Goal: Check status: Check status

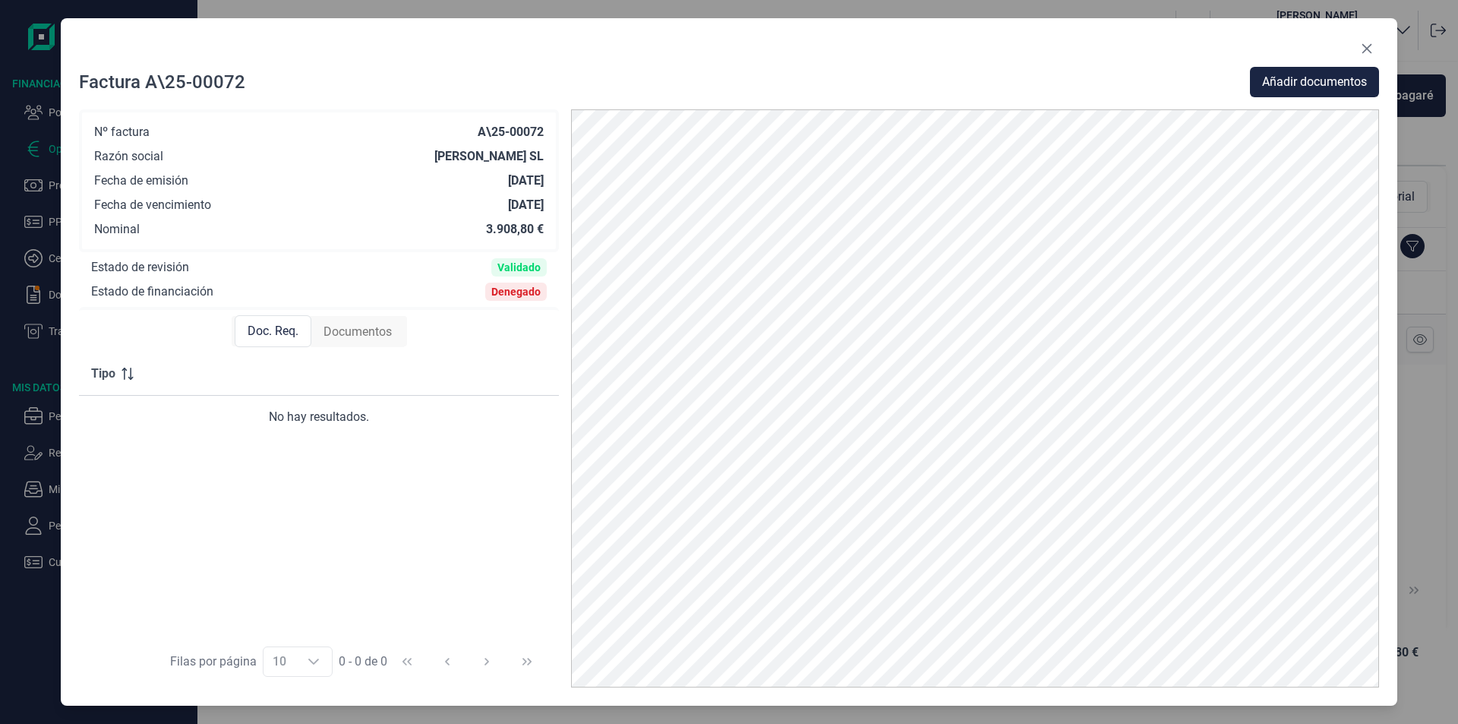
click at [1373, 48] on button "Close" at bounding box center [1367, 48] width 24 height 24
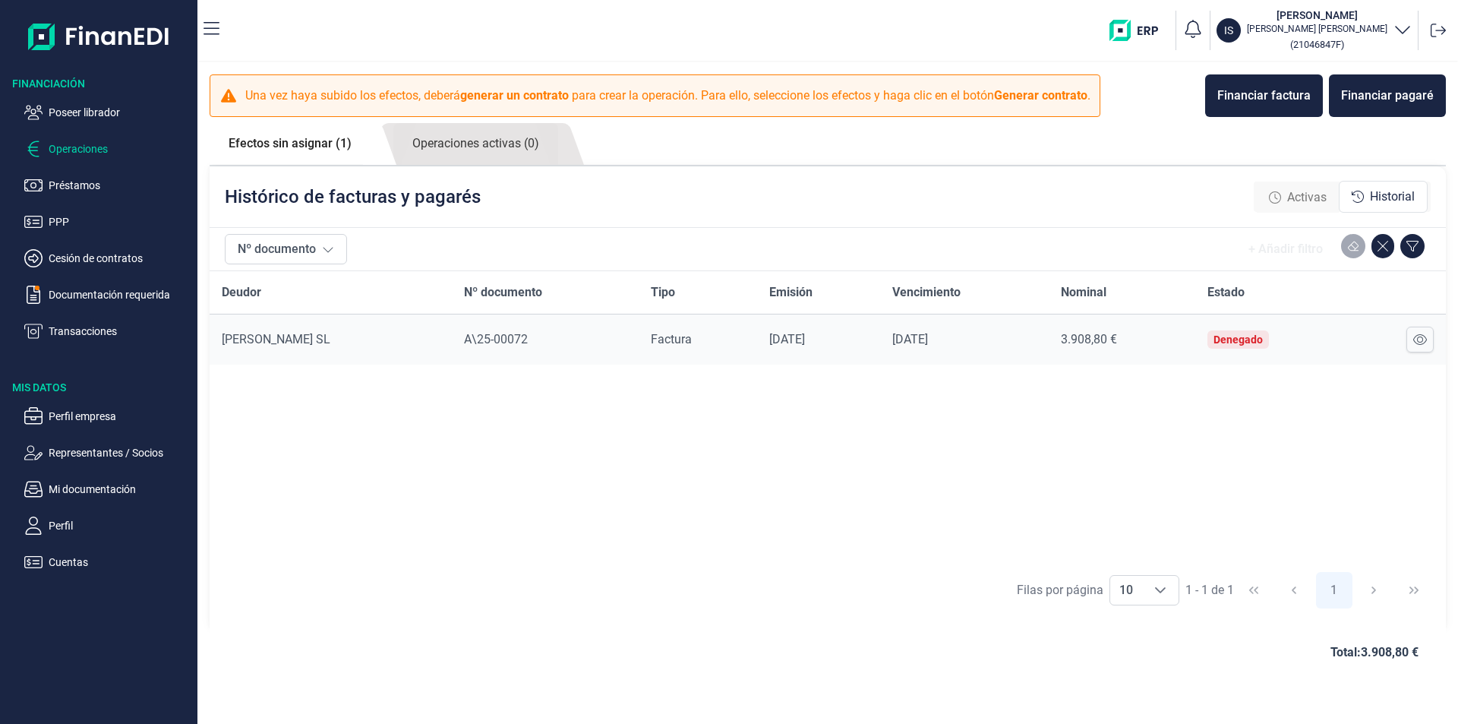
click at [603, 431] on div "Deudor Nº documento Tipo Emisión Vencimiento Nominal Estado [PERSON_NAME] SL A\…" at bounding box center [828, 417] width 1236 height 292
click at [93, 112] on p "Poseer librador" at bounding box center [120, 112] width 143 height 18
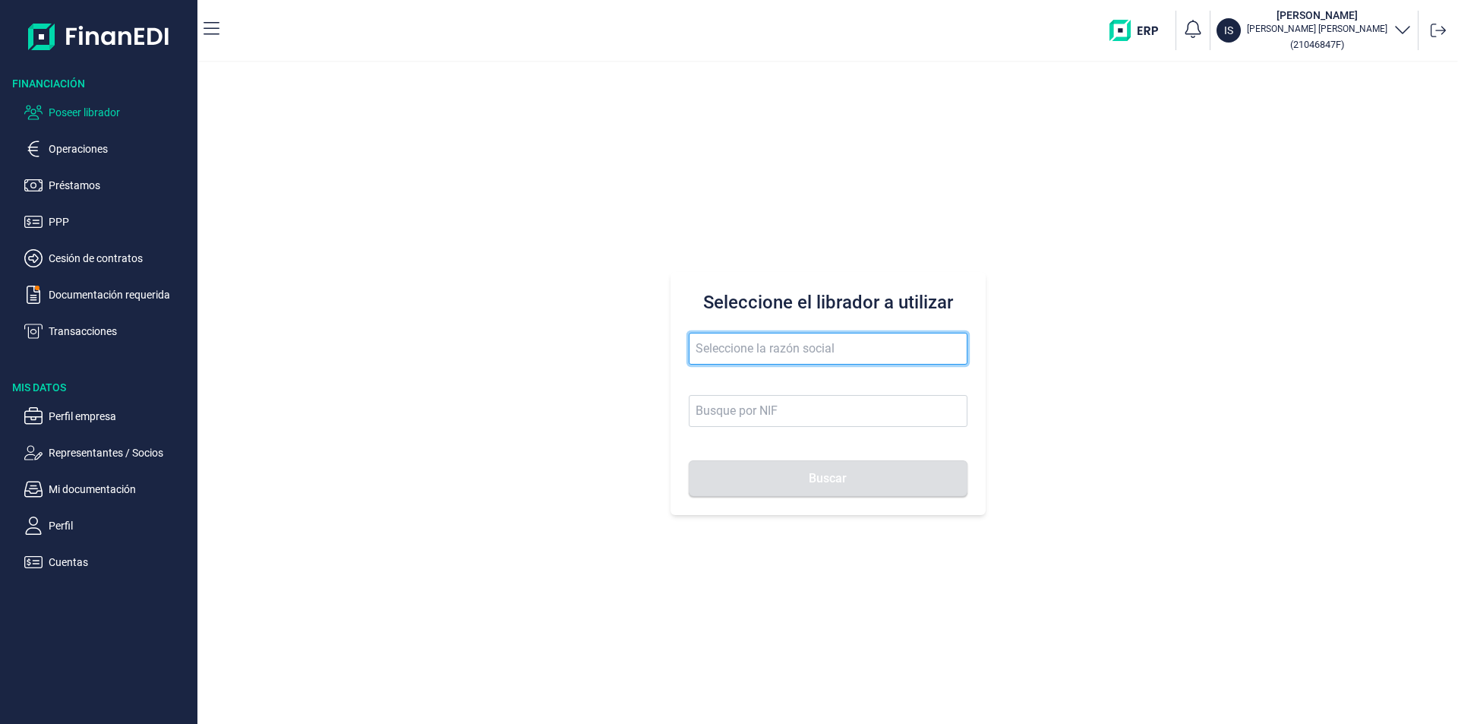
click at [740, 349] on input "text" at bounding box center [828, 349] width 279 height 32
click at [689, 460] on button "Buscar" at bounding box center [828, 478] width 279 height 36
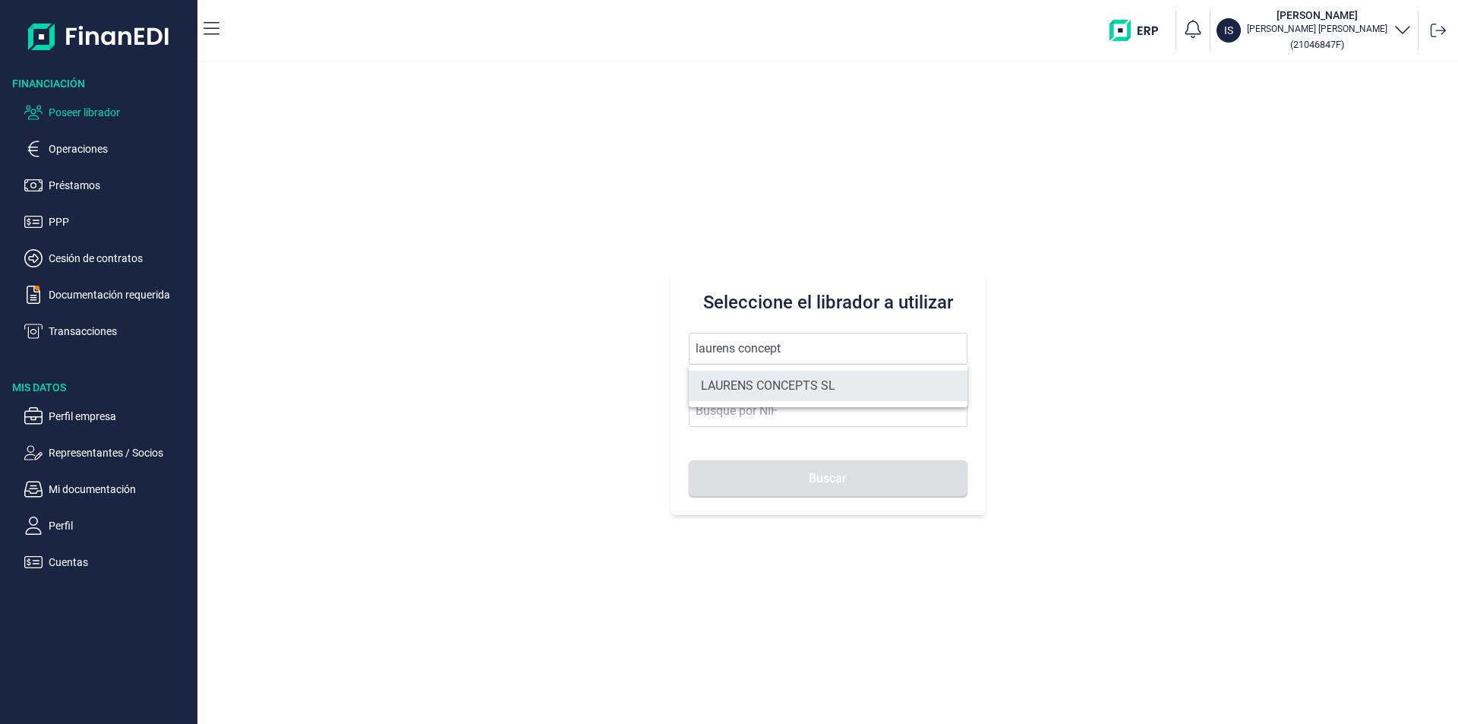
click at [817, 387] on li "LAURENS CONCEPTS SL" at bounding box center [828, 386] width 279 height 30
type input "LAURENS CONCEPTS SL"
type input "B66109042"
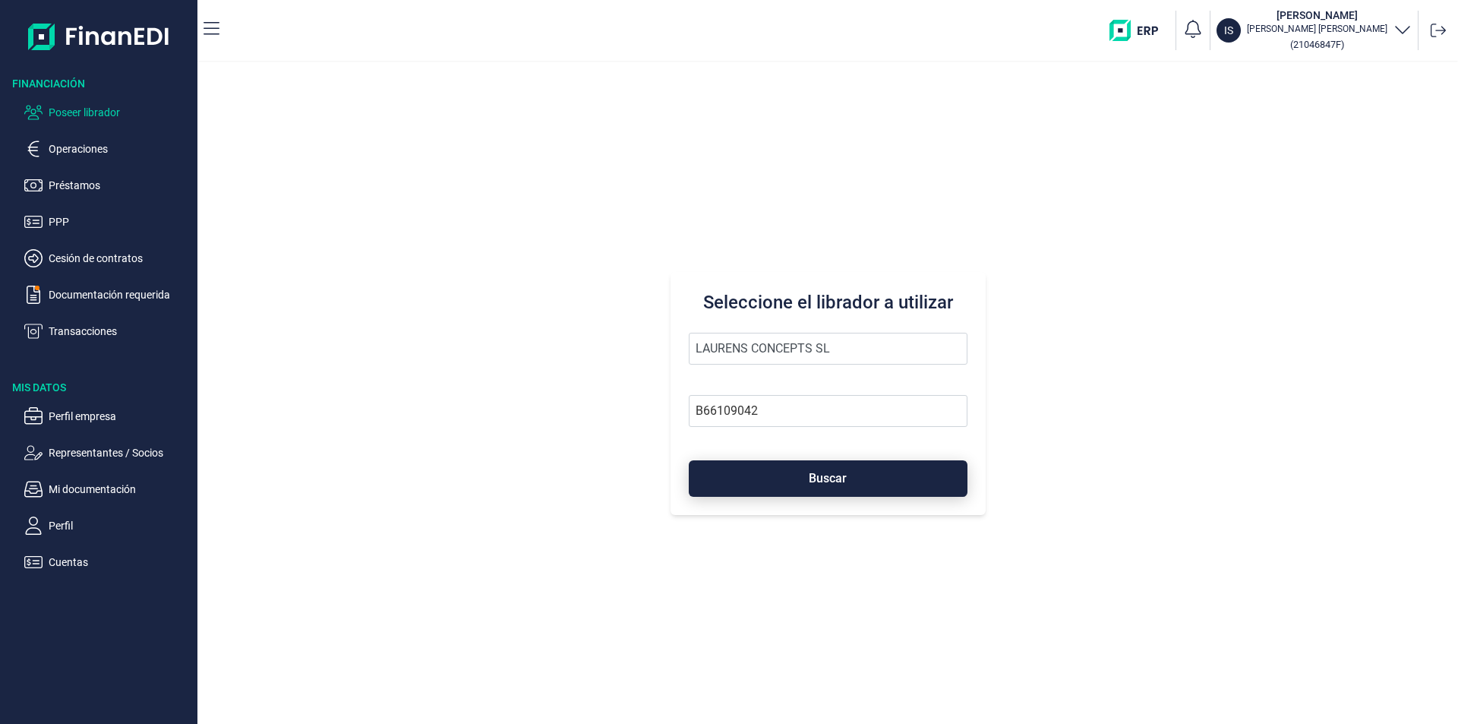
click at [824, 481] on span "Buscar" at bounding box center [828, 477] width 38 height 11
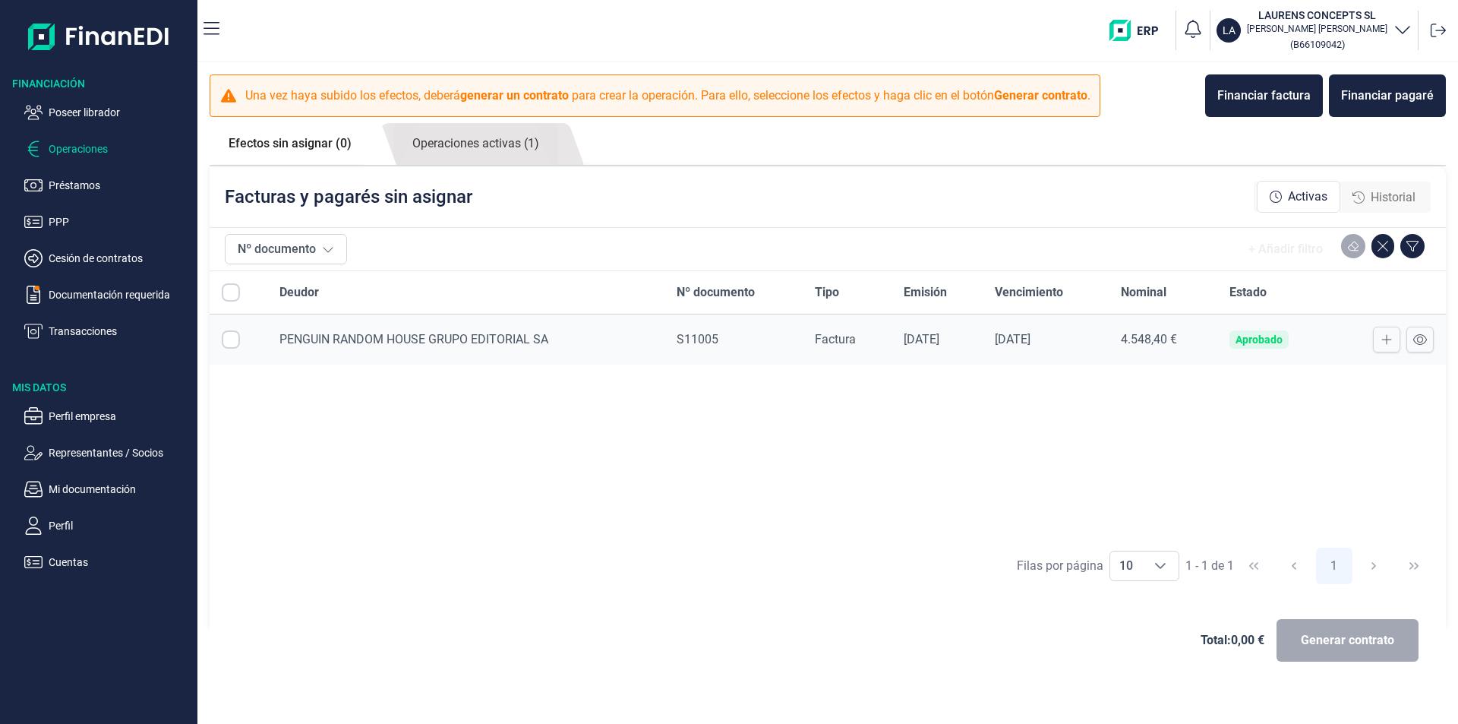
checkbox input "true"
click at [484, 144] on link "Operaciones activas (1)" at bounding box center [475, 144] width 165 height 42
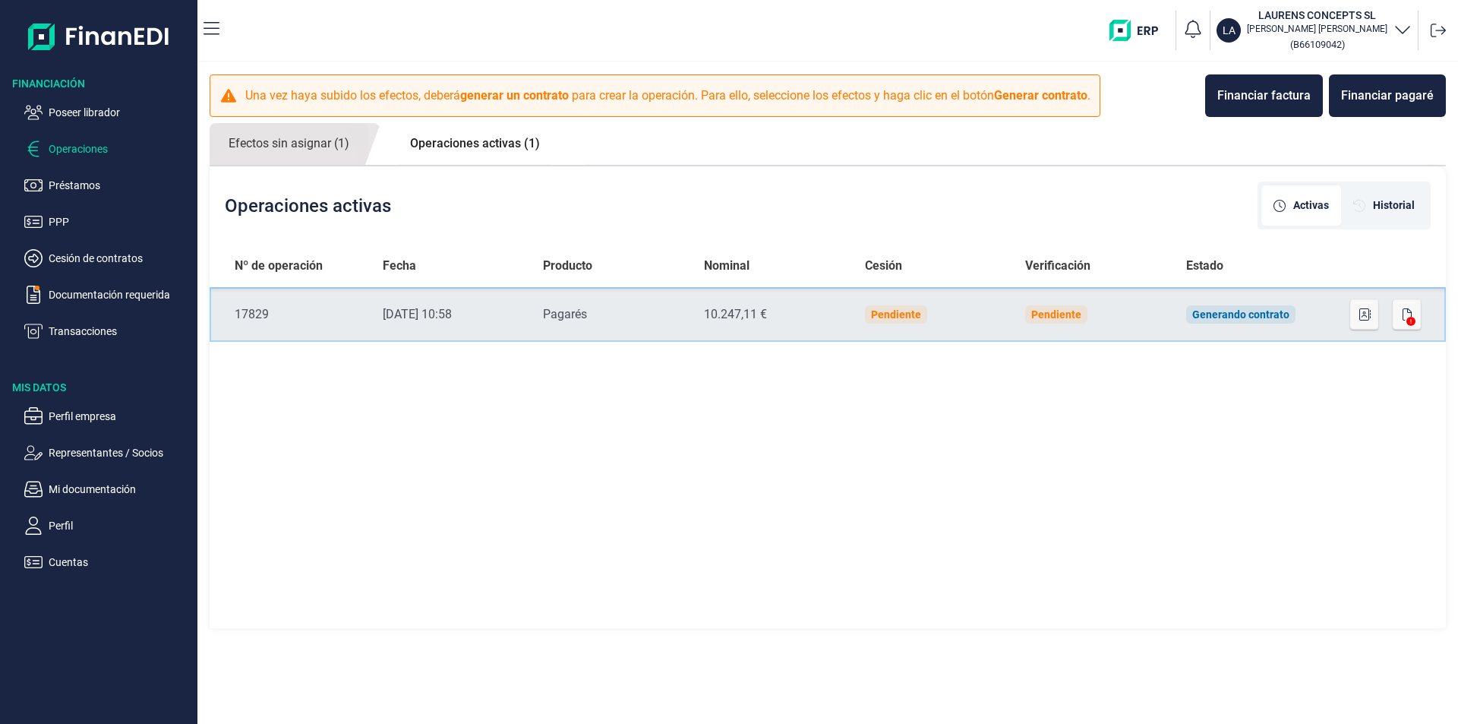
click at [1322, 314] on td "Generando contrato" at bounding box center [1254, 314] width 161 height 55
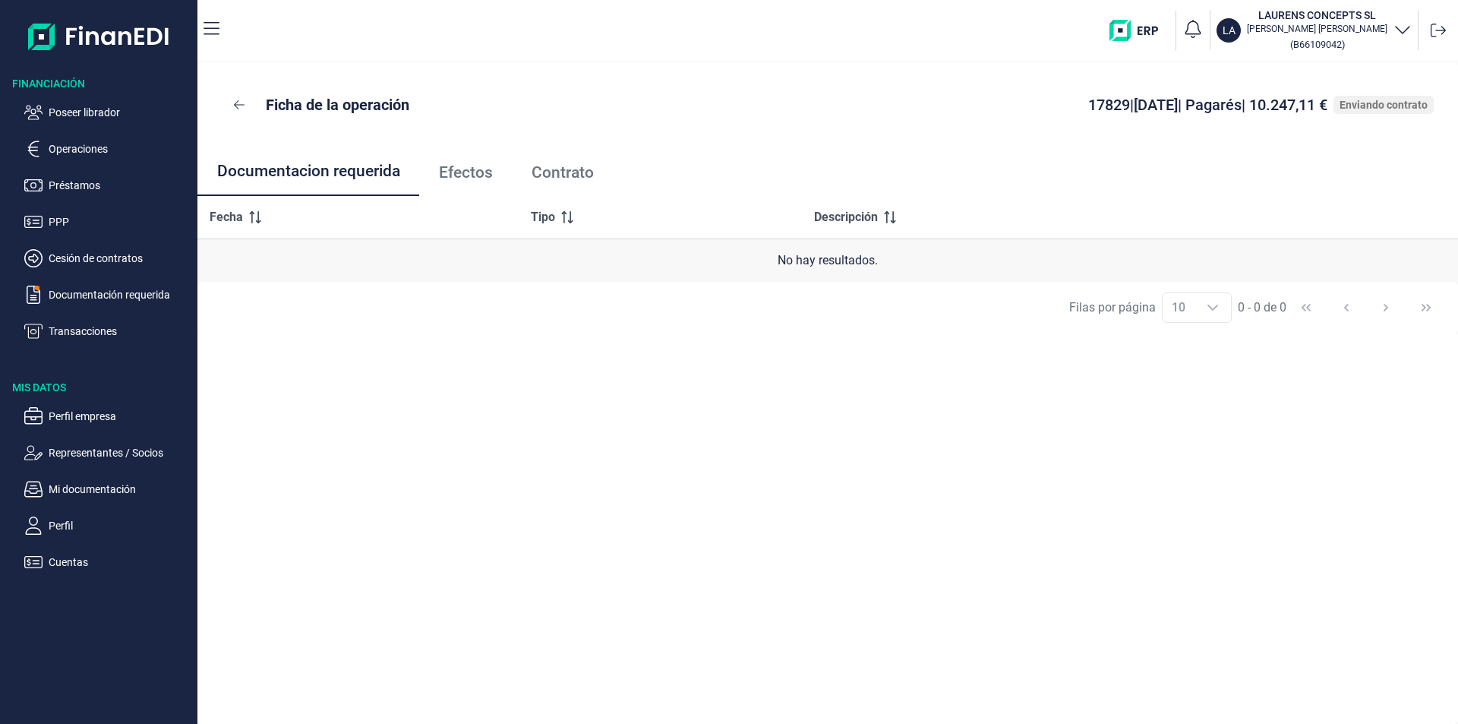
click at [475, 167] on span "Efectos" at bounding box center [466, 173] width 54 height 16
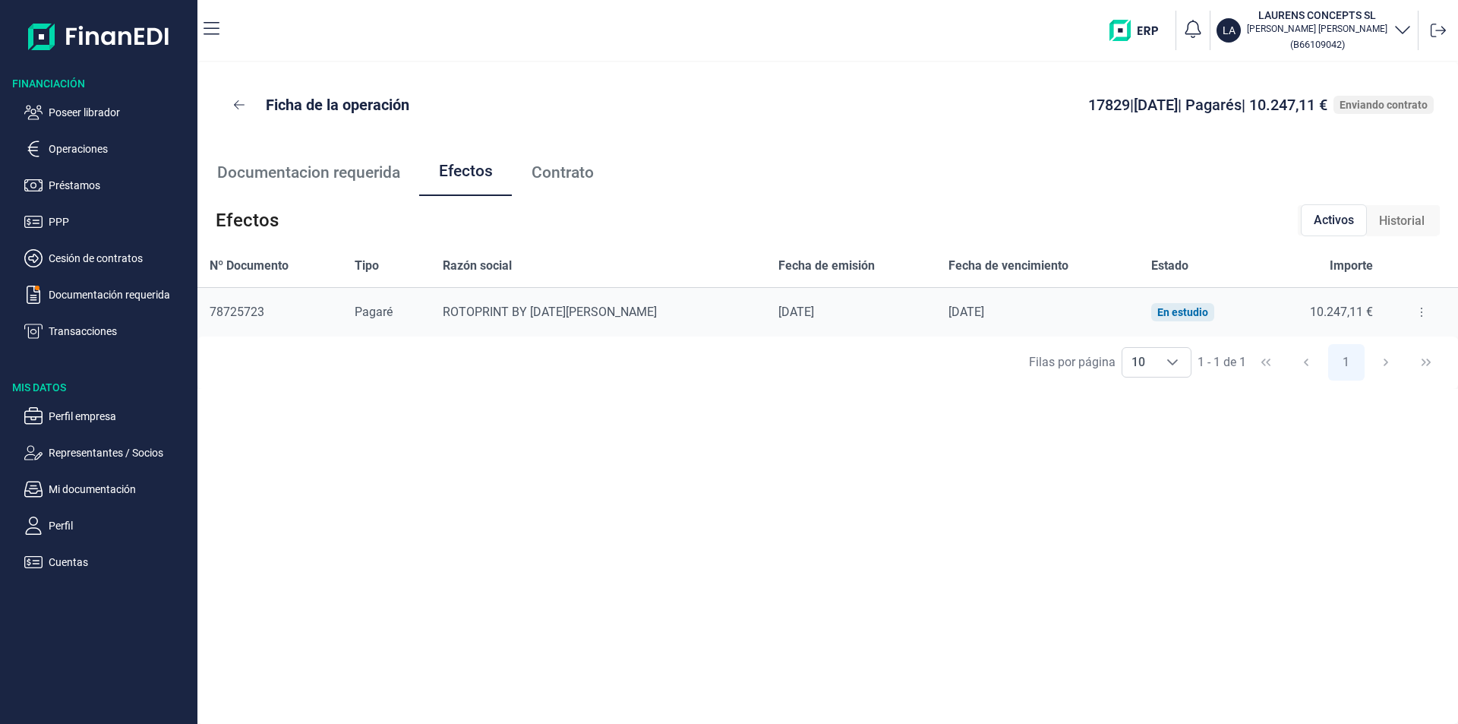
click at [1420, 316] on icon at bounding box center [1421, 312] width 3 height 12
click at [1358, 352] on span "Detalles efecto" at bounding box center [1368, 349] width 69 height 15
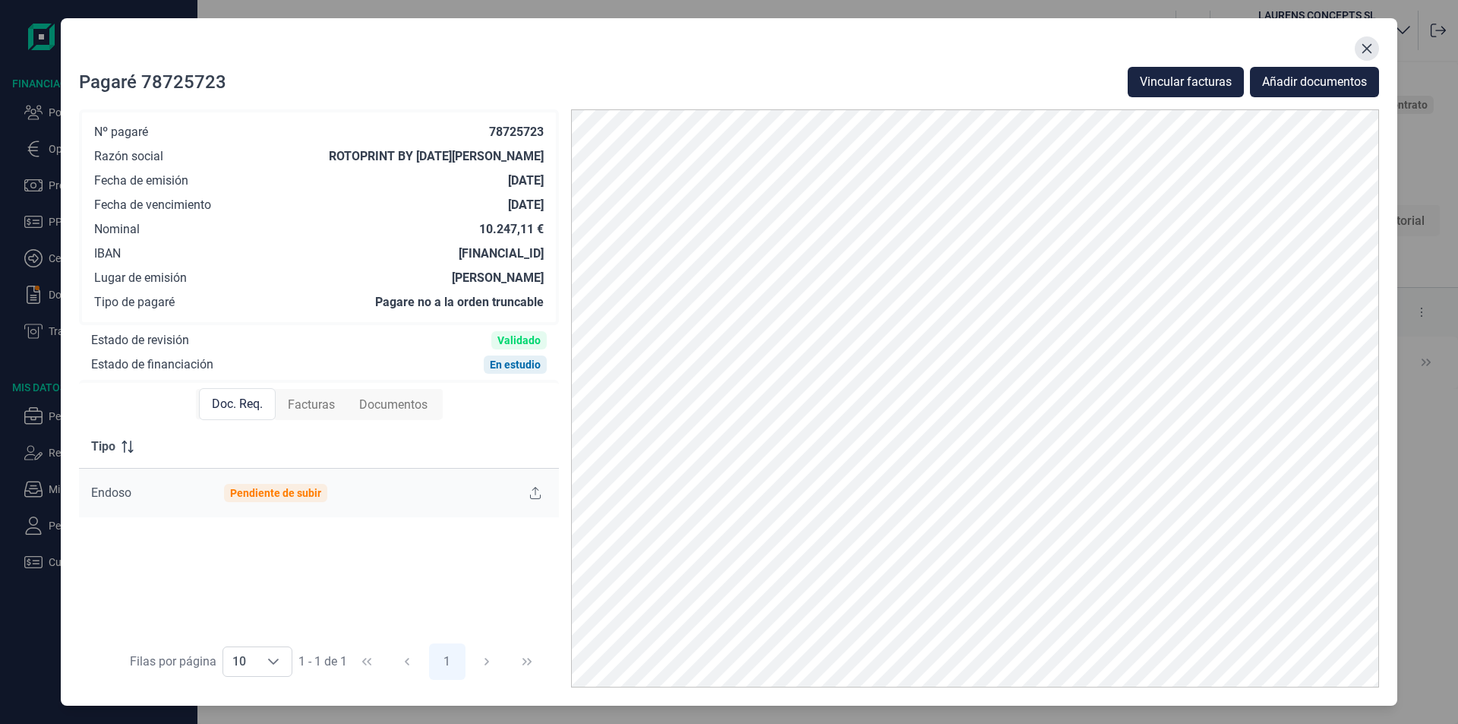
click at [1367, 46] on icon "Close" at bounding box center [1367, 49] width 12 height 12
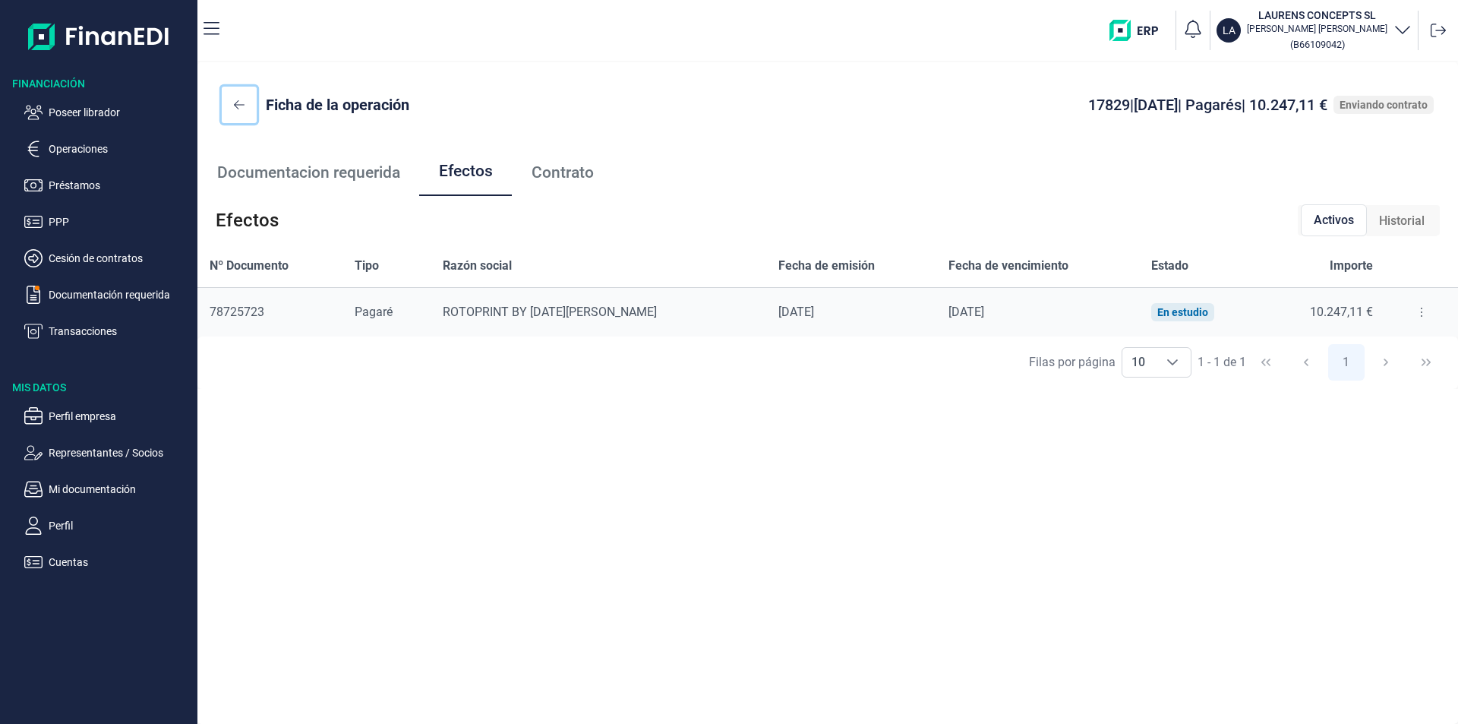
click at [238, 99] on icon at bounding box center [239, 105] width 11 height 12
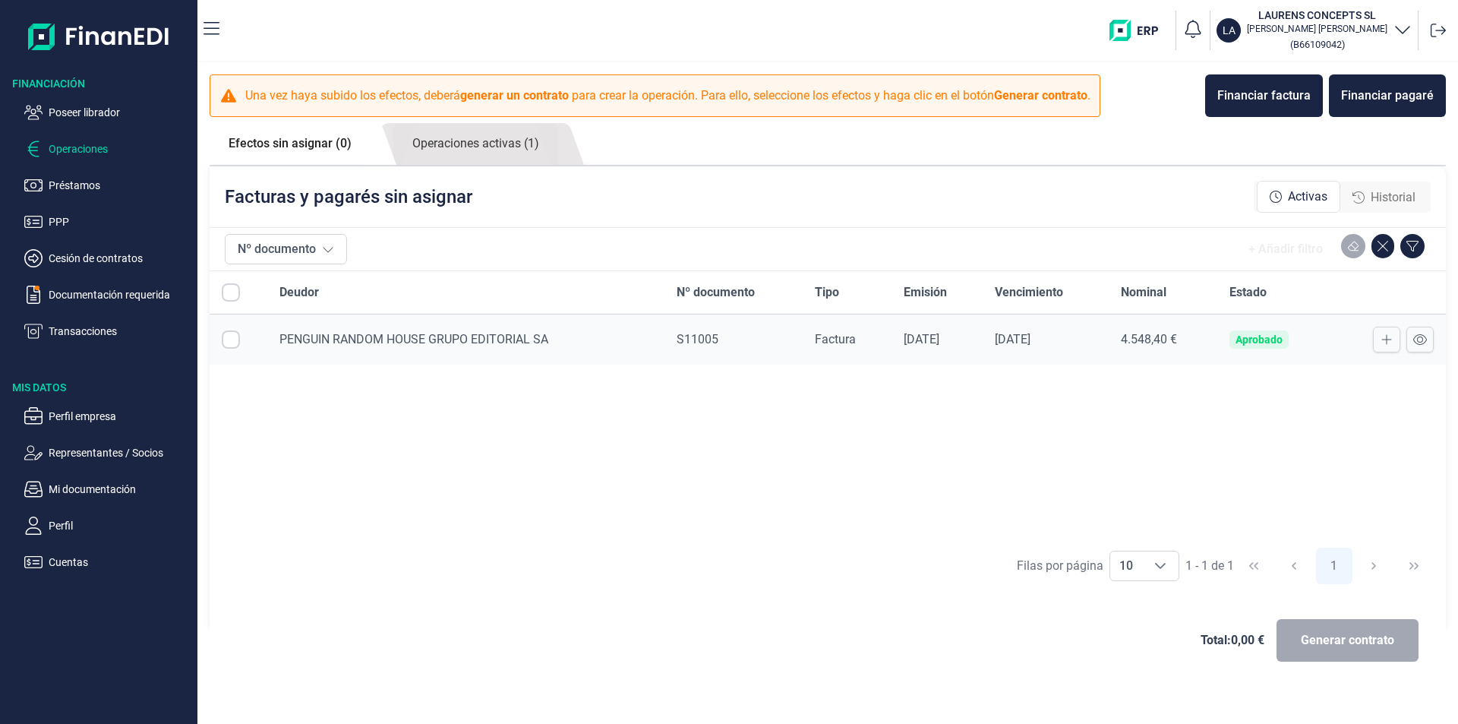
checkbox input "true"
click at [482, 141] on link "Operaciones activas (1)" at bounding box center [475, 144] width 165 height 42
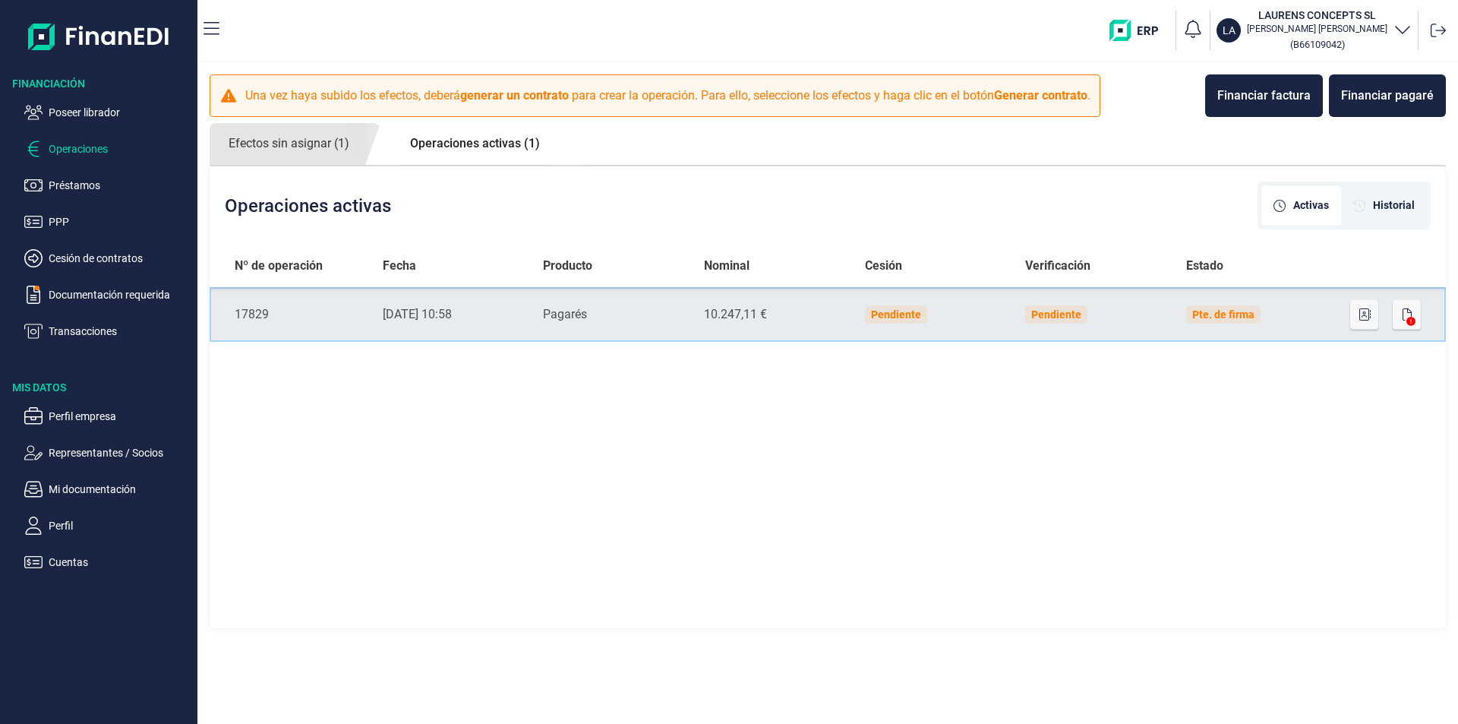
click at [1131, 311] on td "Pendiente" at bounding box center [1093, 314] width 161 height 55
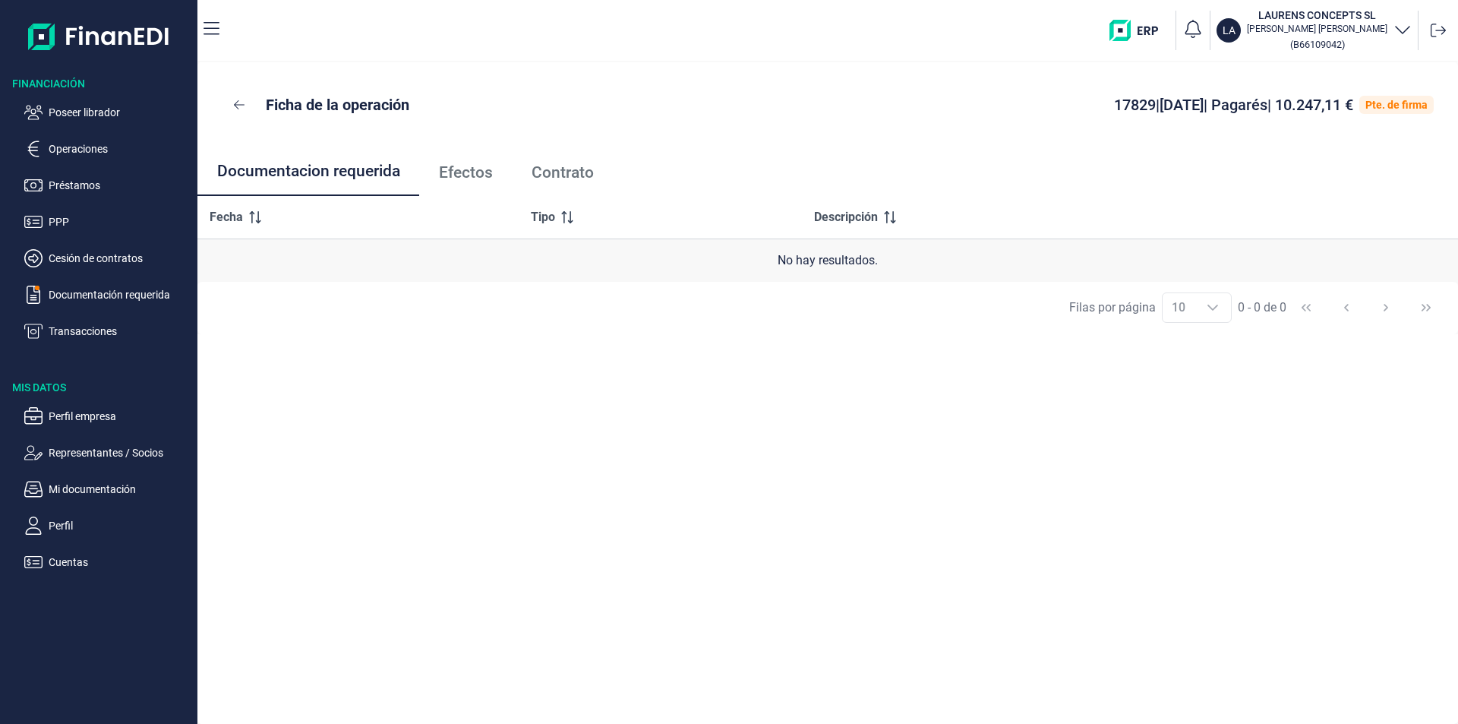
click at [470, 172] on span "Efectos" at bounding box center [466, 173] width 54 height 16
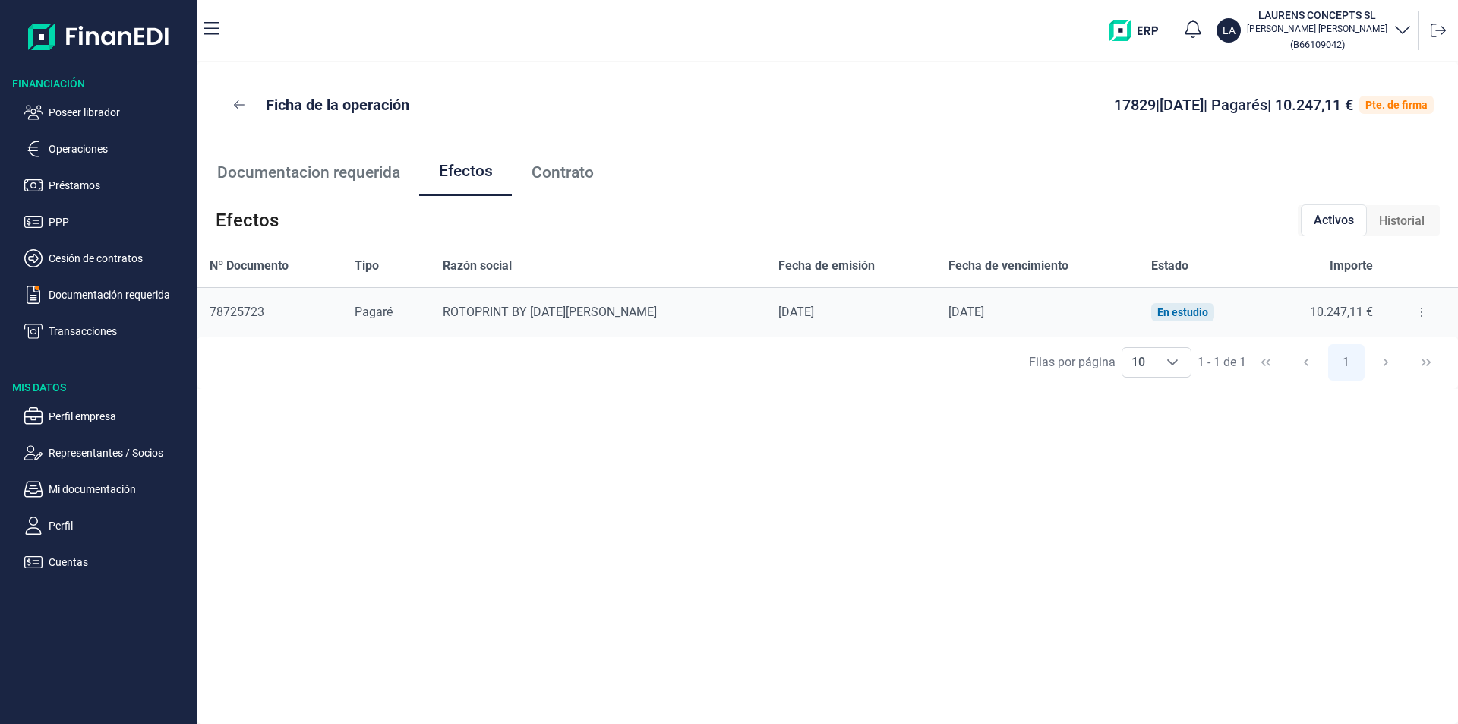
click at [1420, 311] on icon at bounding box center [1421, 312] width 3 height 12
click at [1363, 350] on span "Detalles efecto" at bounding box center [1368, 349] width 69 height 15
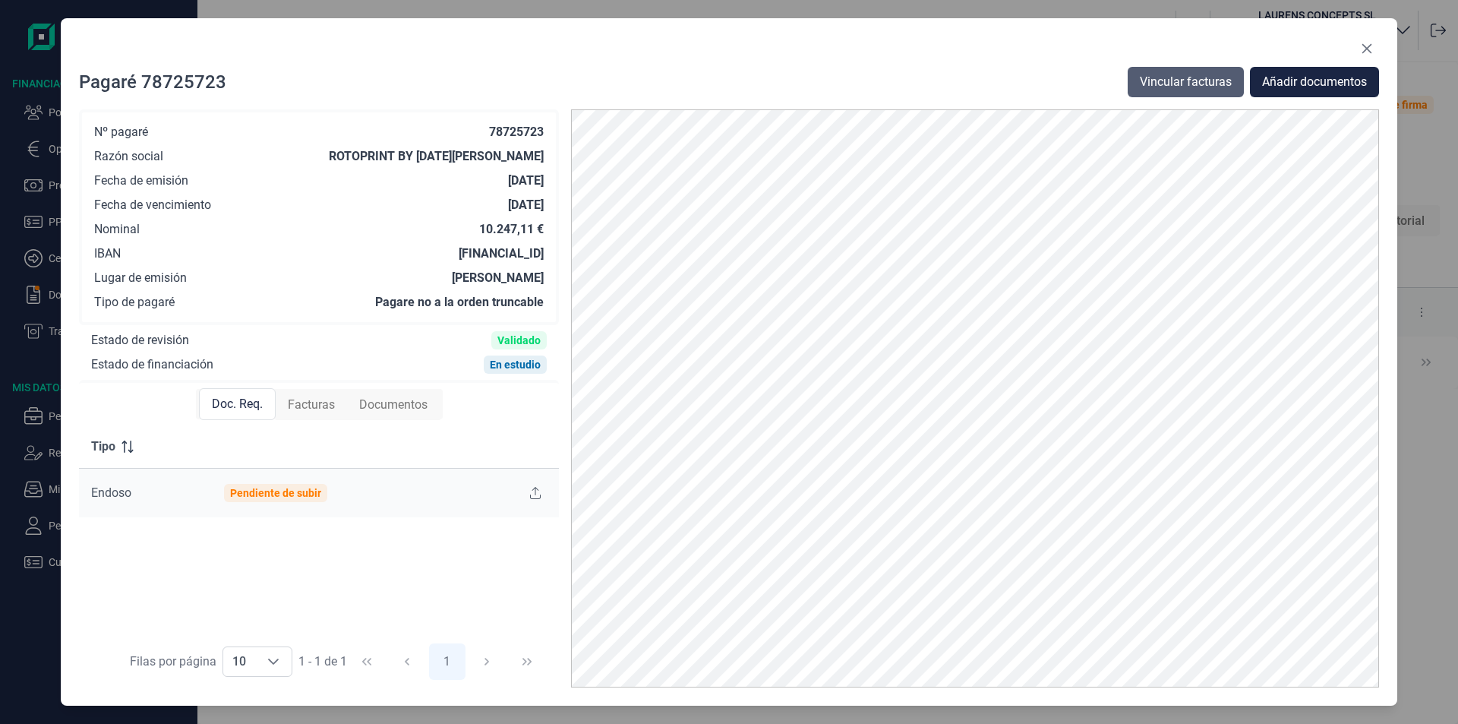
click at [1159, 81] on span "Vincular facturas" at bounding box center [1186, 82] width 92 height 18
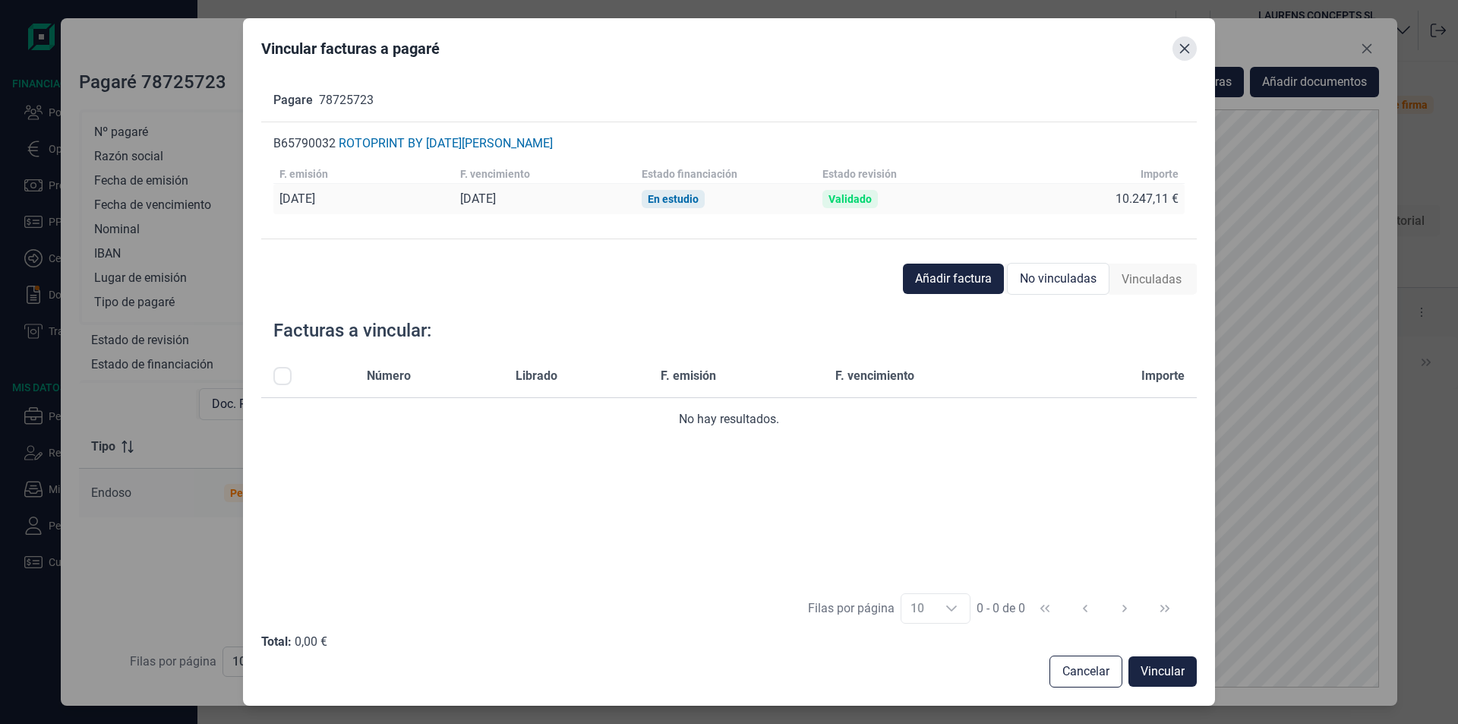
click at [1187, 48] on icon "Close" at bounding box center [1184, 49] width 12 height 12
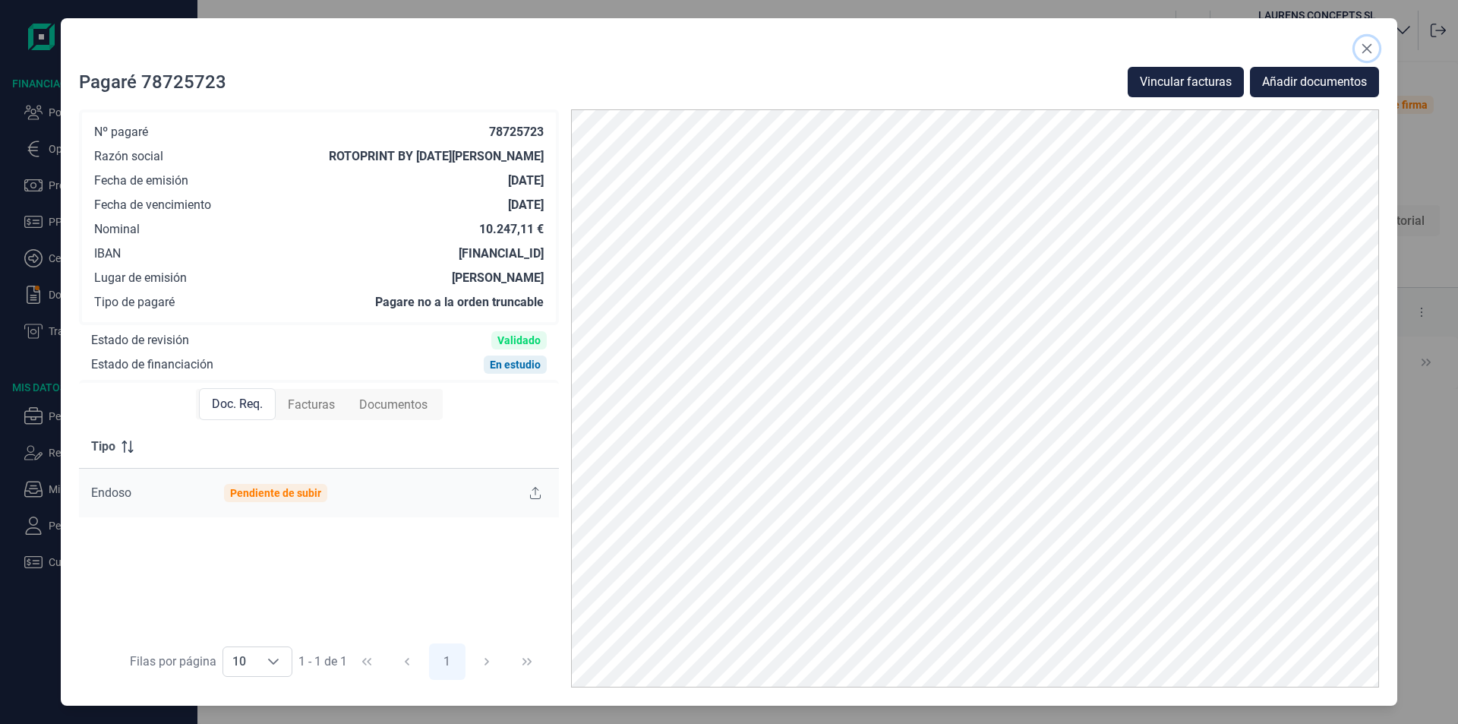
click at [1368, 45] on icon "Close" at bounding box center [1367, 49] width 12 height 12
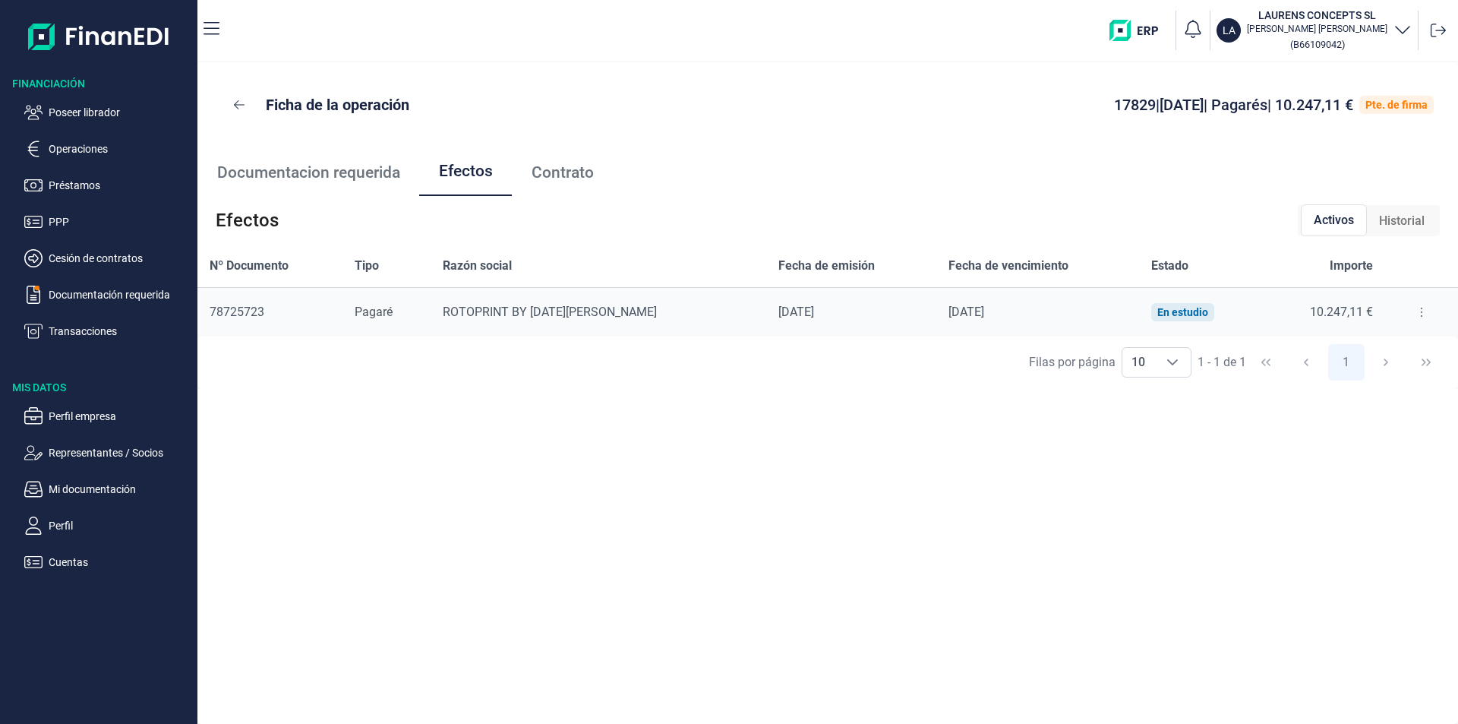
click at [706, 434] on div "Ficha de la operación 17829 | [DATE] | Pagarés | 10.247,11 € Pte. de firma Docu…" at bounding box center [827, 392] width 1260 height 661
click at [238, 103] on icon at bounding box center [239, 105] width 11 height 12
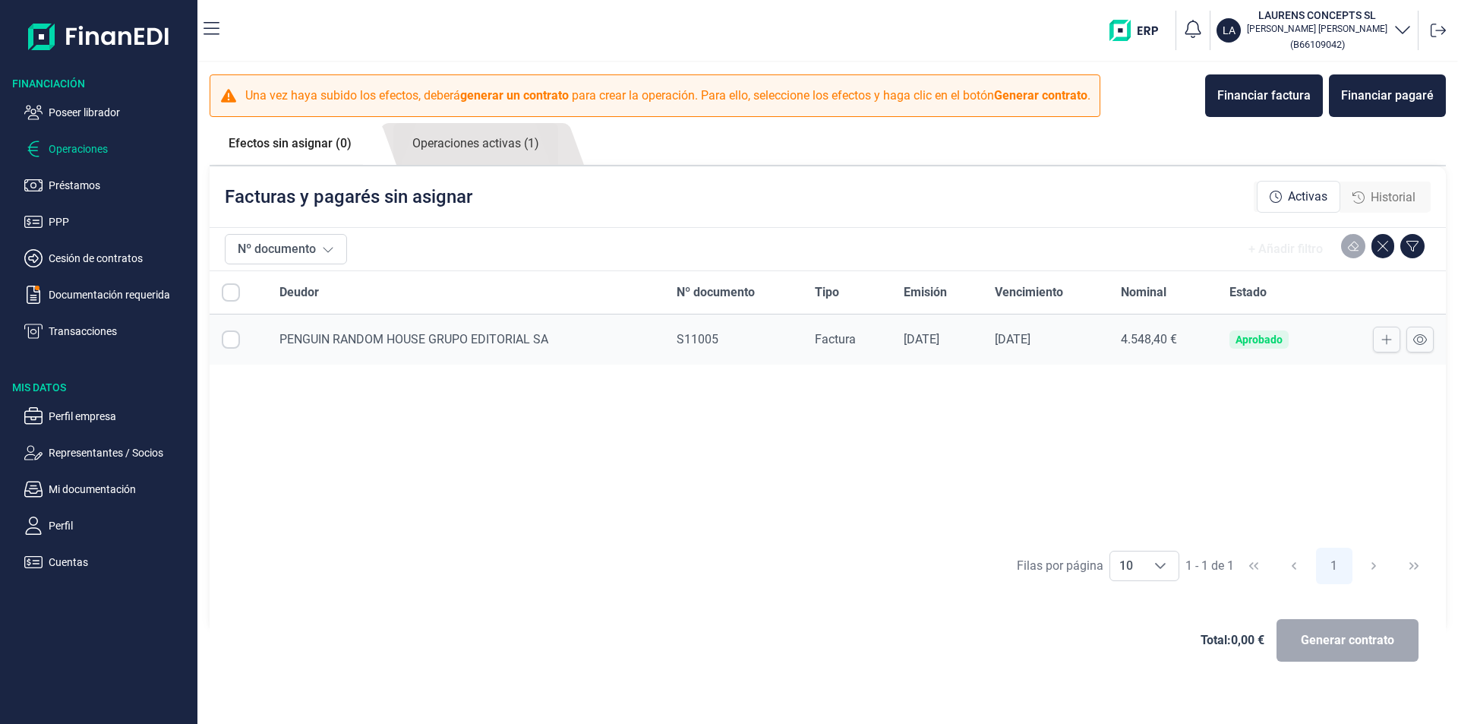
checkbox input "true"
click at [521, 145] on link "Operaciones activas (1)" at bounding box center [475, 144] width 165 height 42
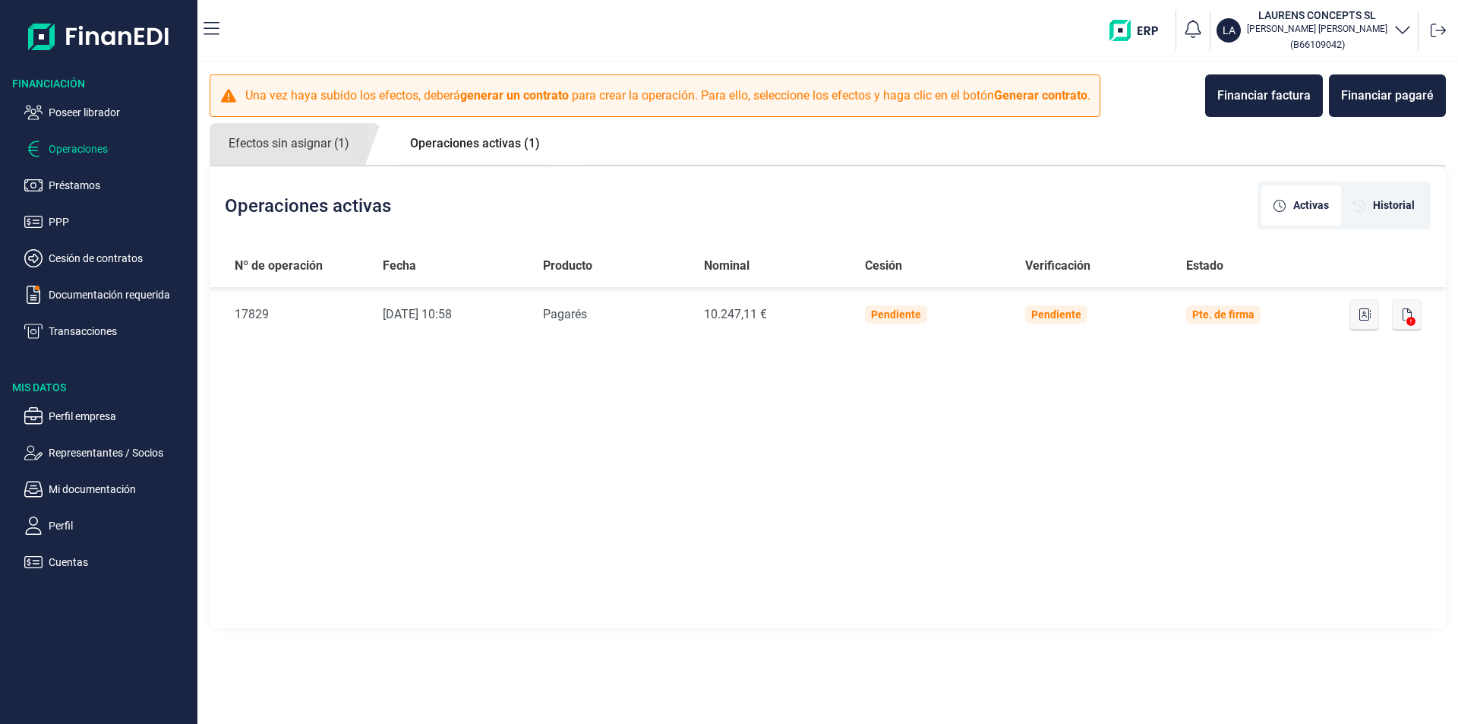
click at [499, 144] on link "Operaciones activas (1)" at bounding box center [475, 143] width 168 height 41
click at [1043, 402] on div "Nº de operación Fecha Producto Nominal Cesión Verificación Estado Nº de Operaci…" at bounding box center [828, 437] width 1236 height 386
drag, startPoint x: 531, startPoint y: 402, endPoint x: 680, endPoint y: 392, distance: 149.9
click at [535, 401] on div "Nº de operación Fecha Producto Nominal Cesión Verificación Estado Nº de Operaci…" at bounding box center [828, 437] width 1236 height 386
